Goal: Task Accomplishment & Management: Manage account settings

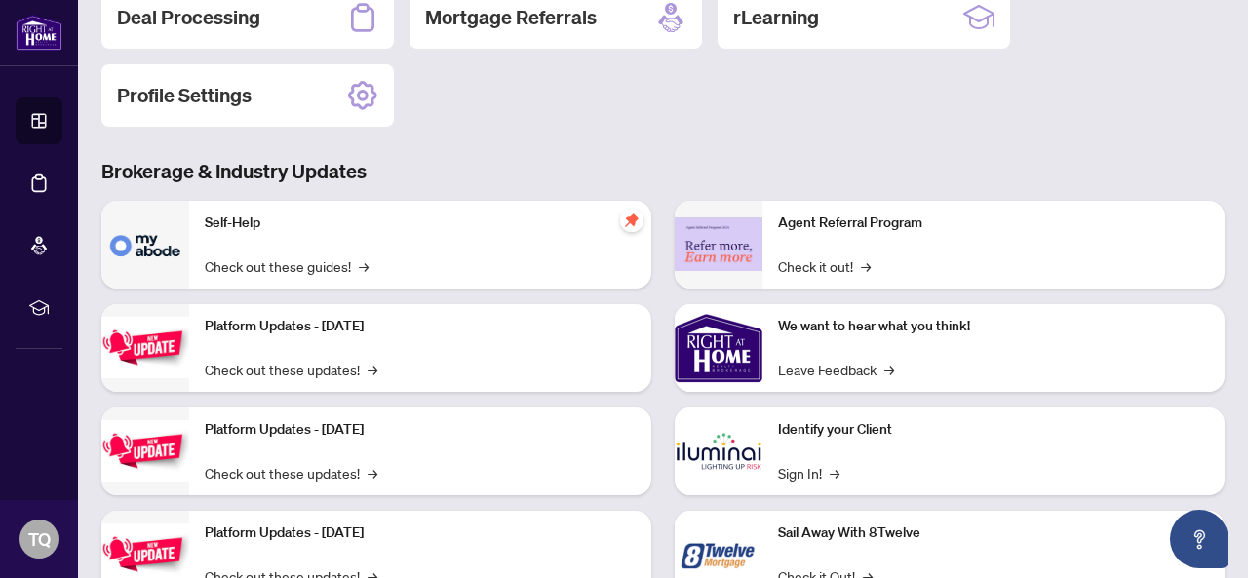
scroll to position [314, 0]
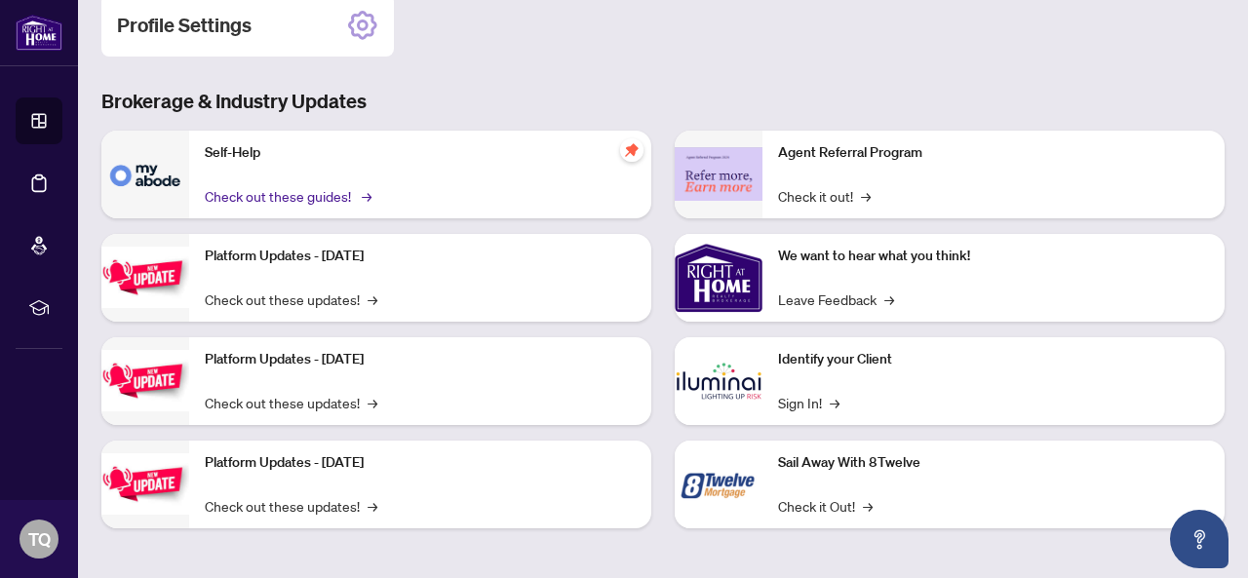
click at [351, 194] on link "Check out these guides! →" at bounding box center [287, 195] width 164 height 21
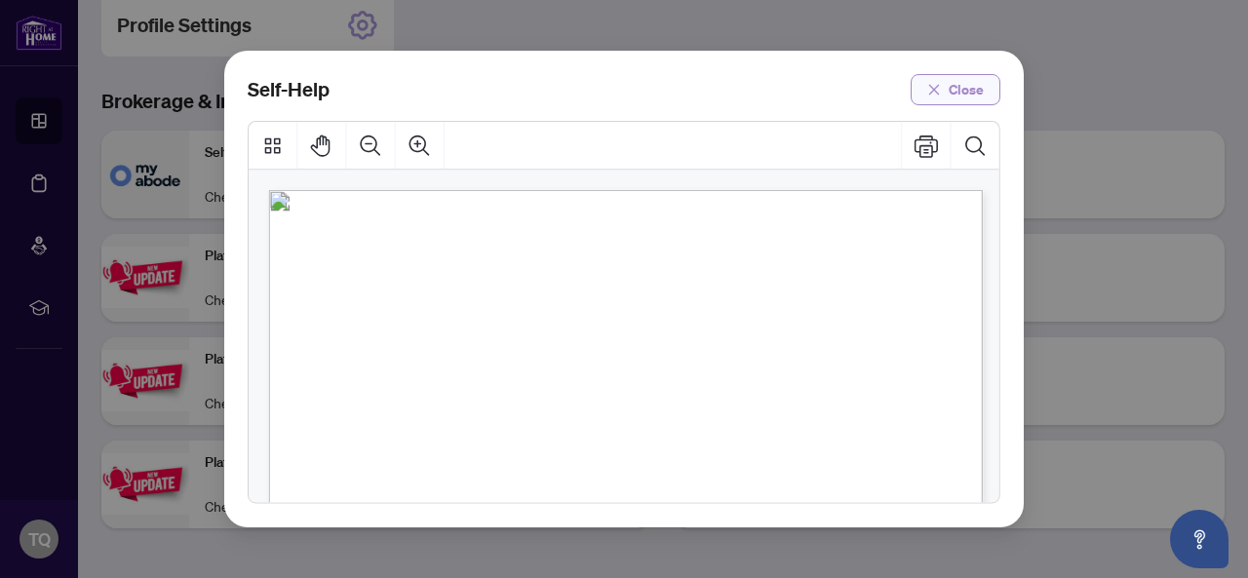
click at [941, 89] on icon "close" at bounding box center [934, 90] width 14 height 14
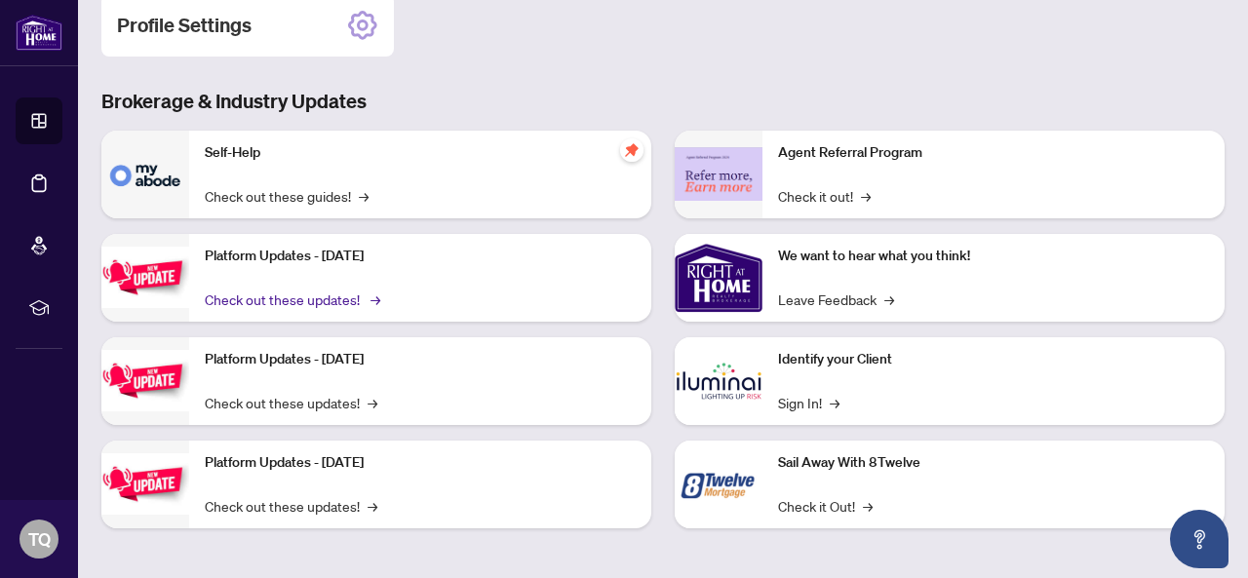
click at [353, 298] on link "Check out these updates! →" at bounding box center [291, 299] width 173 height 21
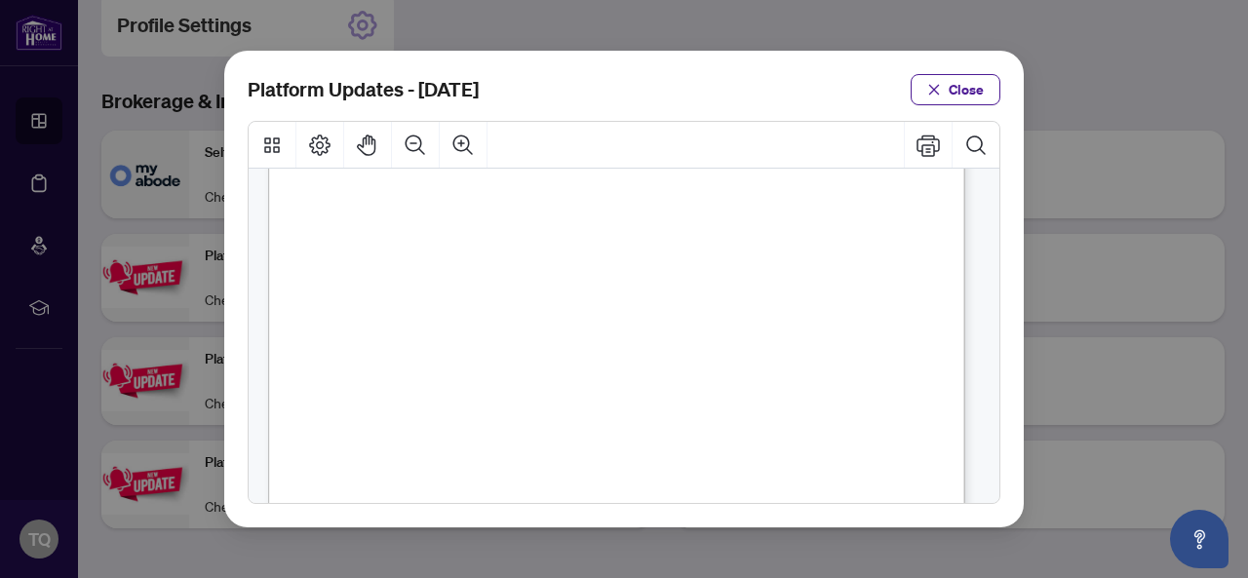
scroll to position [604, 0]
click at [946, 88] on button "Close" at bounding box center [956, 89] width 90 height 31
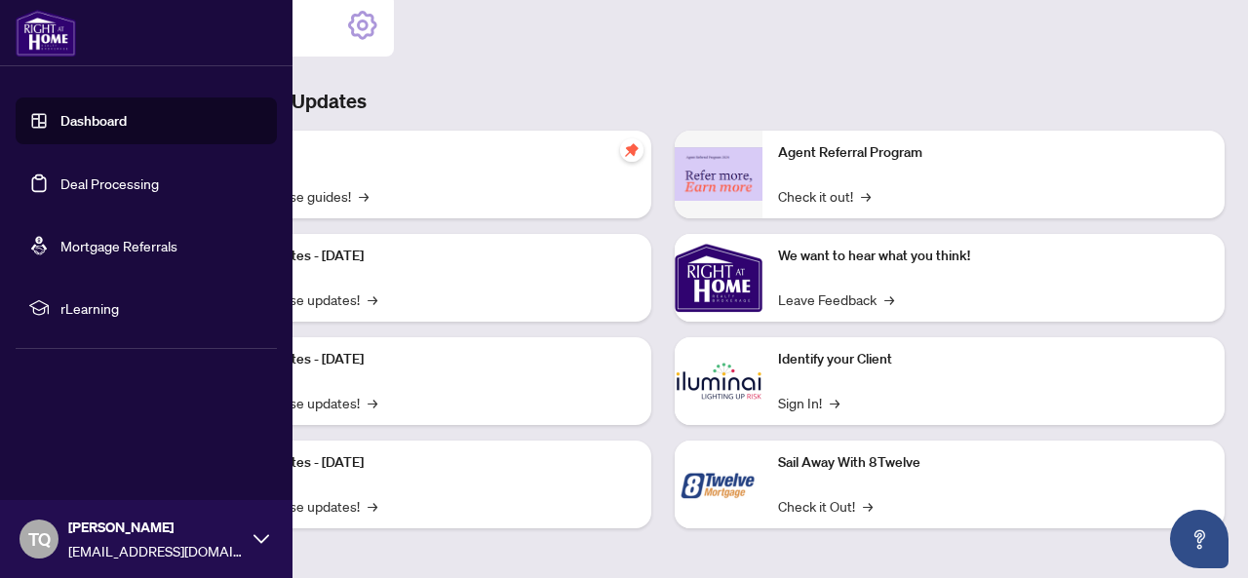
click at [77, 118] on link "Dashboard" at bounding box center [93, 121] width 66 height 18
click at [127, 178] on link "Deal Processing" at bounding box center [109, 184] width 98 height 18
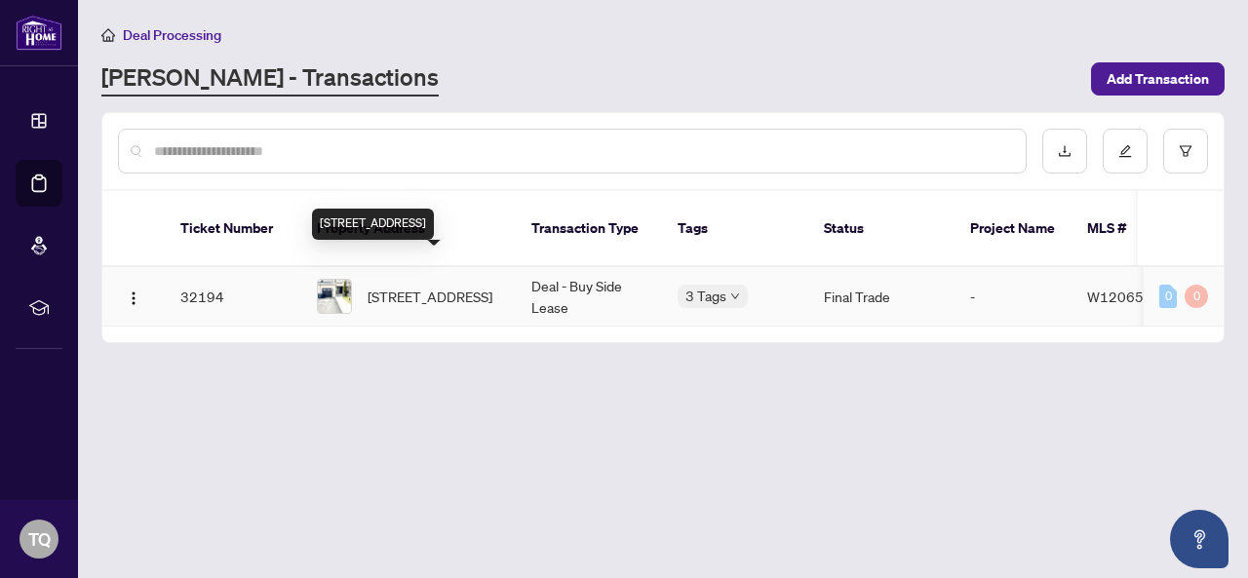
click at [444, 286] on span "[STREET_ADDRESS]" at bounding box center [430, 296] width 125 height 21
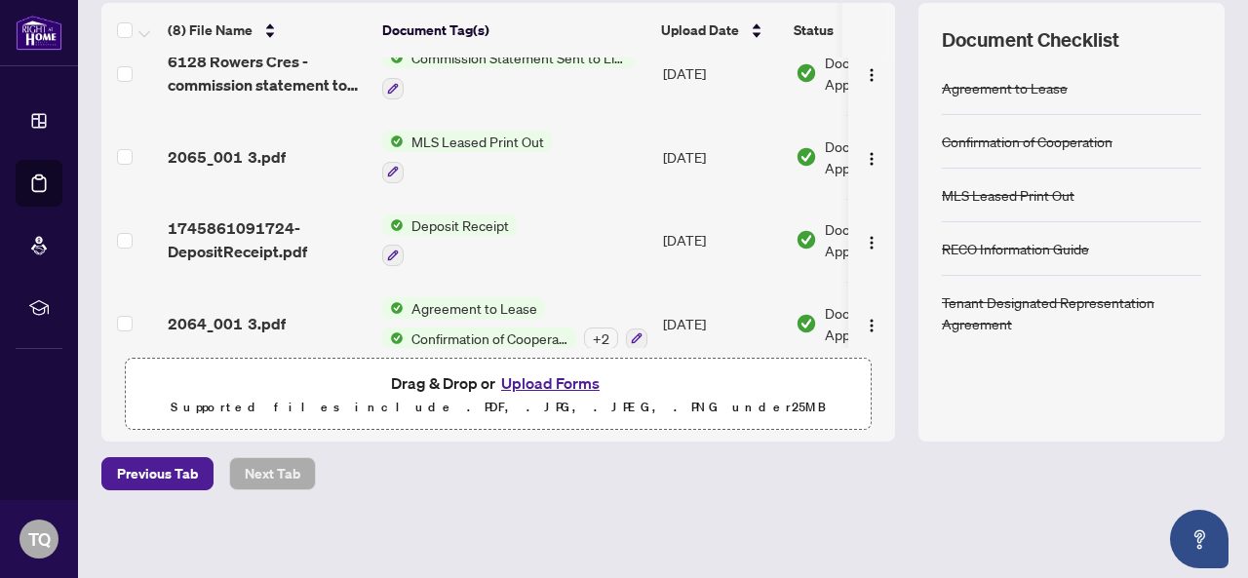
scroll to position [374, 0]
